Goal: Task Accomplishment & Management: Complete application form

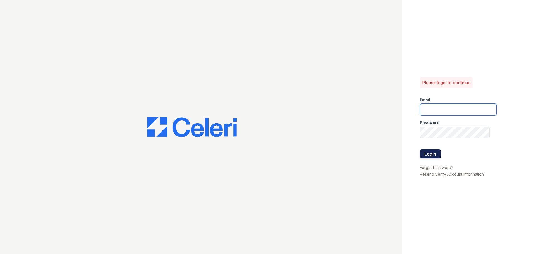
type input "[PERSON_NAME][EMAIL_ADDRESS][DOMAIN_NAME]"
click at [438, 155] on button "Login" at bounding box center [430, 154] width 21 height 9
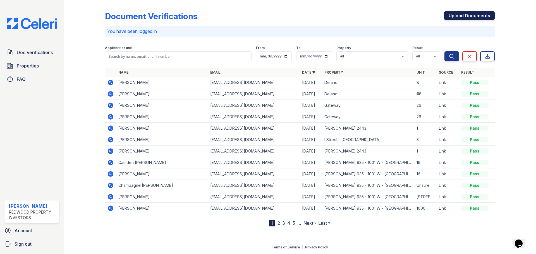
click at [474, 13] on link "Upload Documents" at bounding box center [469, 15] width 51 height 9
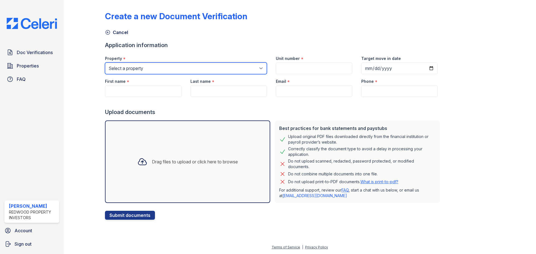
click at [258, 70] on select "Select a property [GEOGRAPHIC_DATA] – [GEOGRAPHIC_DATA][PERSON_NAME] [GEOGRAPHI…" at bounding box center [186, 69] width 162 height 12
select select "4455"
click at [105, 63] on select "Select a property [GEOGRAPHIC_DATA] – [GEOGRAPHIC_DATA][PERSON_NAME] [GEOGRAPHI…" at bounding box center [186, 69] width 162 height 12
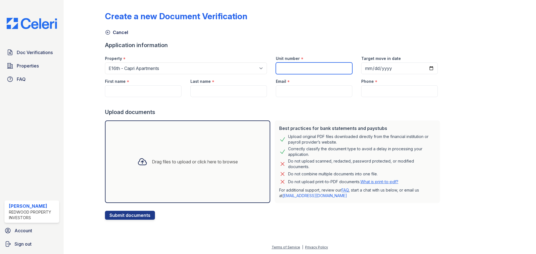
click at [313, 68] on input "Unit number" at bounding box center [314, 69] width 76 height 12
type input "109"
click at [361, 69] on input "Target move in date" at bounding box center [399, 69] width 76 height 12
type input "[DATE]"
click at [140, 91] on input "First name" at bounding box center [143, 91] width 76 height 12
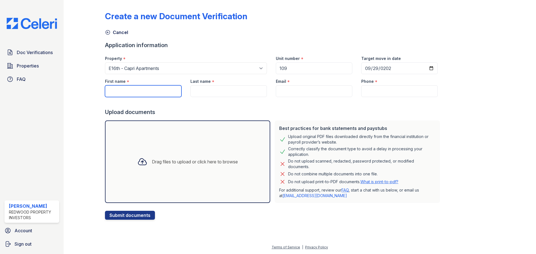
click at [124, 89] on input "First name" at bounding box center [143, 91] width 76 height 12
type input "Mayah"
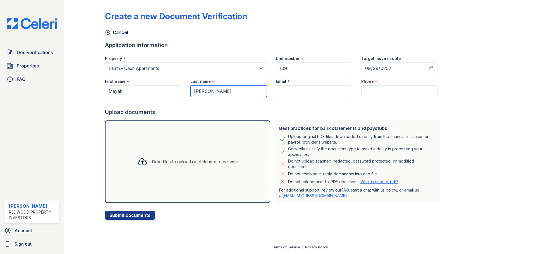
click at [199, 95] on input "[PERSON_NAME]" at bounding box center [228, 91] width 76 height 12
type input "[PERSON_NAME]"
click at [286, 91] on input "Email" at bounding box center [314, 91] width 76 height 12
paste input "Lo Ipsum, Dolorsi amet, C adip eli sed d eius tempori. 😊 Ut la’et doloremag ali…"
type input "Lo Ipsum, Dolorsi amet, C adip eli sed d eius tempori. 😊 Ut la’et doloremag ali…"
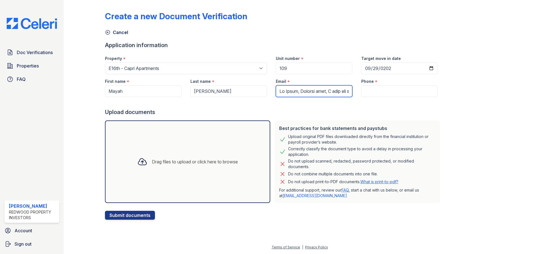
scroll to position [0, 9126]
click at [284, 92] on input "Email" at bounding box center [314, 91] width 76 height 12
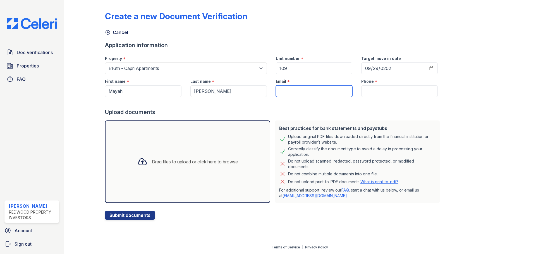
click at [311, 91] on input "Email" at bounding box center [314, 91] width 76 height 12
paste input "[EMAIL_ADDRESS][DOMAIN_NAME]"
type input "[EMAIL_ADDRESS][DOMAIN_NAME]"
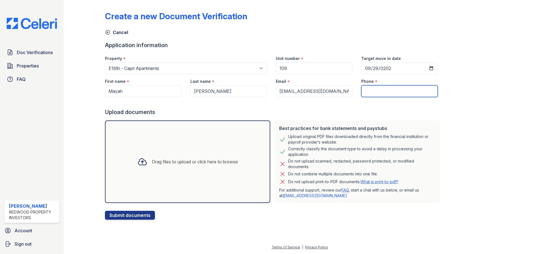
click at [390, 90] on input "Phone" at bounding box center [399, 91] width 76 height 12
click at [378, 91] on input "Phone" at bounding box center [399, 91] width 76 height 12
click at [380, 91] on input "Phone" at bounding box center [399, 91] width 76 height 12
click at [365, 90] on input "Phone" at bounding box center [399, 91] width 76 height 12
paste input "[PHONE_NUMBER]"
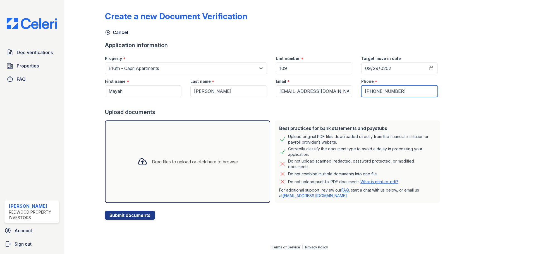
type input "[PHONE_NUMBER]"
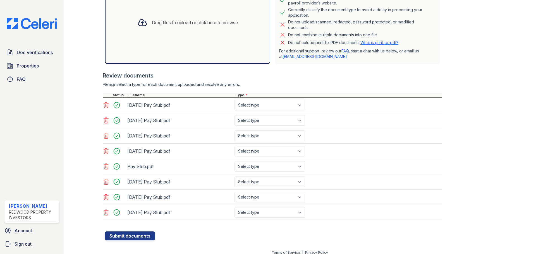
scroll to position [140, 0]
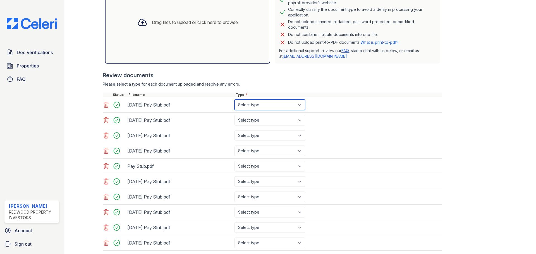
click at [303, 104] on select "Select type Paystub Bank Statement Offer Letter Tax Documents Benefit Award Let…" at bounding box center [269, 105] width 71 height 11
select select "bank_statement"
click at [234, 100] on select "Select type Paystub Bank Statement Offer Letter Tax Documents Benefit Award Let…" at bounding box center [269, 105] width 71 height 11
click at [297, 121] on select "Select type Paystub Bank Statement Offer Letter Tax Documents Benefit Award Let…" at bounding box center [269, 120] width 71 height 11
select select "paystub"
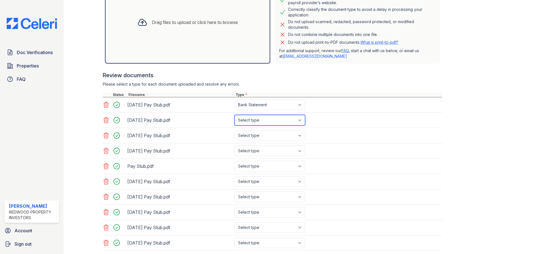
click at [234, 115] on select "Select type Paystub Bank Statement Offer Letter Tax Documents Benefit Award Let…" at bounding box center [269, 120] width 71 height 11
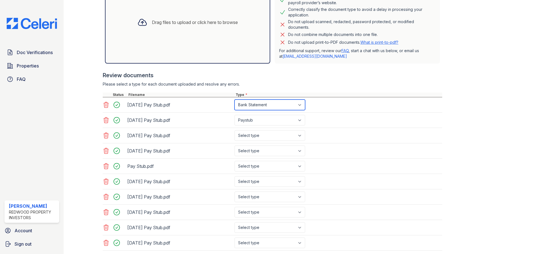
click at [299, 106] on select "Select type Paystub Bank Statement Offer Letter Tax Documents Benefit Award Let…" at bounding box center [269, 105] width 71 height 11
select select "paystub"
click at [234, 100] on select "Select type Paystub Bank Statement Offer Letter Tax Documents Benefit Award Let…" at bounding box center [269, 105] width 71 height 11
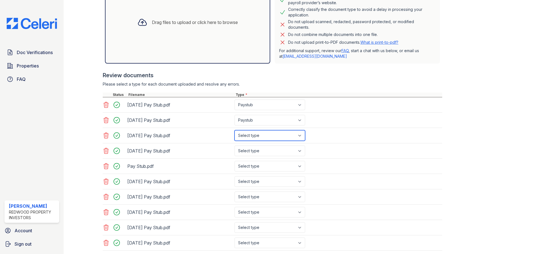
click at [291, 139] on select "Select type Paystub Bank Statement Offer Letter Tax Documents Benefit Award Let…" at bounding box center [269, 135] width 71 height 11
select select "paystub"
click at [234, 130] on select "Select type Paystub Bank Statement Offer Letter Tax Documents Benefit Award Let…" at bounding box center [269, 135] width 71 height 11
click at [296, 152] on select "Select type Paystub Bank Statement Offer Letter Tax Documents Benefit Award Let…" at bounding box center [269, 151] width 71 height 11
select select "paystub"
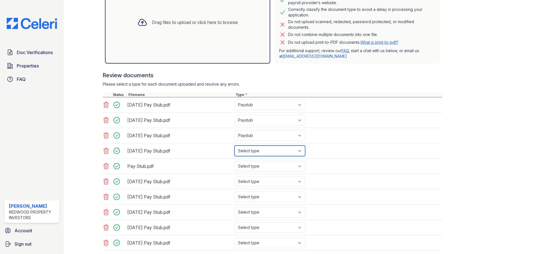
click at [234, 146] on select "Select type Paystub Bank Statement Offer Letter Tax Documents Benefit Award Let…" at bounding box center [269, 151] width 71 height 11
click at [296, 168] on select "Select type Paystub Bank Statement Offer Letter Tax Documents Benefit Award Let…" at bounding box center [269, 166] width 71 height 11
select select "paystub"
click at [234, 161] on select "Select type Paystub Bank Statement Offer Letter Tax Documents Benefit Award Let…" at bounding box center [269, 166] width 71 height 11
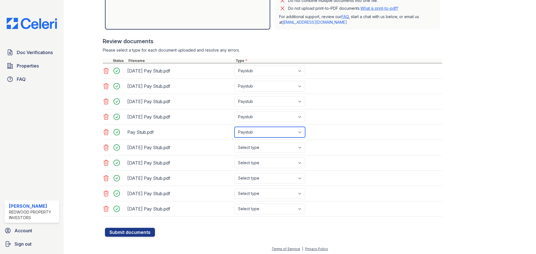
scroll to position [175, 0]
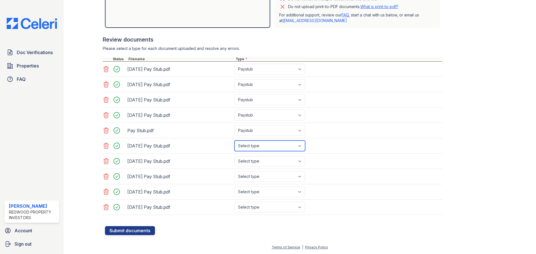
click at [292, 150] on select "Select type Paystub Bank Statement Offer Letter Tax Documents Benefit Award Let…" at bounding box center [269, 146] width 71 height 11
select select "paystub"
click at [234, 141] on select "Select type Paystub Bank Statement Offer Letter Tax Documents Benefit Award Let…" at bounding box center [269, 146] width 71 height 11
click at [278, 164] on select "Select type Paystub Bank Statement Offer Letter Tax Documents Benefit Award Let…" at bounding box center [269, 161] width 71 height 11
select select "paystub"
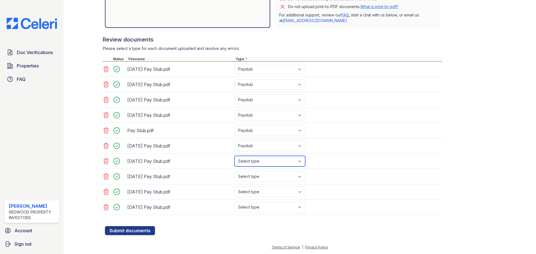
click at [234, 156] on select "Select type Paystub Bank Statement Offer Letter Tax Documents Benefit Award Let…" at bounding box center [269, 161] width 71 height 11
click at [266, 179] on select "Select type Paystub Bank Statement Offer Letter Tax Documents Benefit Award Let…" at bounding box center [269, 176] width 71 height 11
select select "paystub"
click at [234, 171] on select "Select type Paystub Bank Statement Offer Letter Tax Documents Benefit Award Let…" at bounding box center [269, 176] width 71 height 11
click at [278, 190] on select "Select type Paystub Bank Statement Offer Letter Tax Documents Benefit Award Let…" at bounding box center [269, 192] width 71 height 11
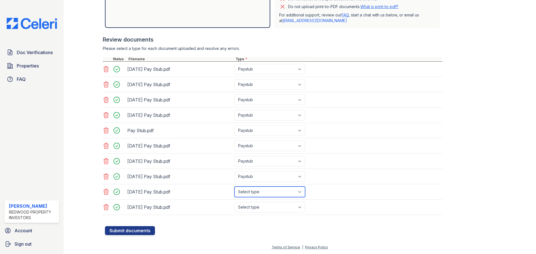
select select "paystub"
click at [234, 187] on select "Select type Paystub Bank Statement Offer Letter Tax Documents Benefit Award Let…" at bounding box center [269, 192] width 71 height 11
click at [275, 210] on select "Select type Paystub Bank Statement Offer Letter Tax Documents Benefit Award Let…" at bounding box center [269, 207] width 71 height 11
select select "paystub"
click at [234, 202] on select "Select type Paystub Bank Statement Offer Letter Tax Documents Benefit Award Let…" at bounding box center [269, 207] width 71 height 11
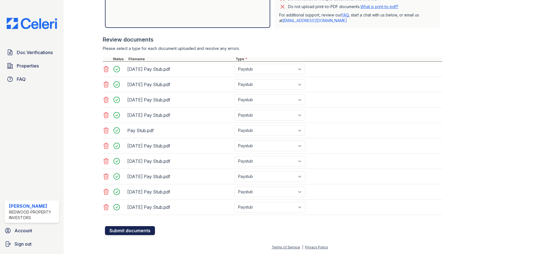
click at [137, 232] on button "Submit documents" at bounding box center [130, 230] width 50 height 9
